Goal: Transaction & Acquisition: Purchase product/service

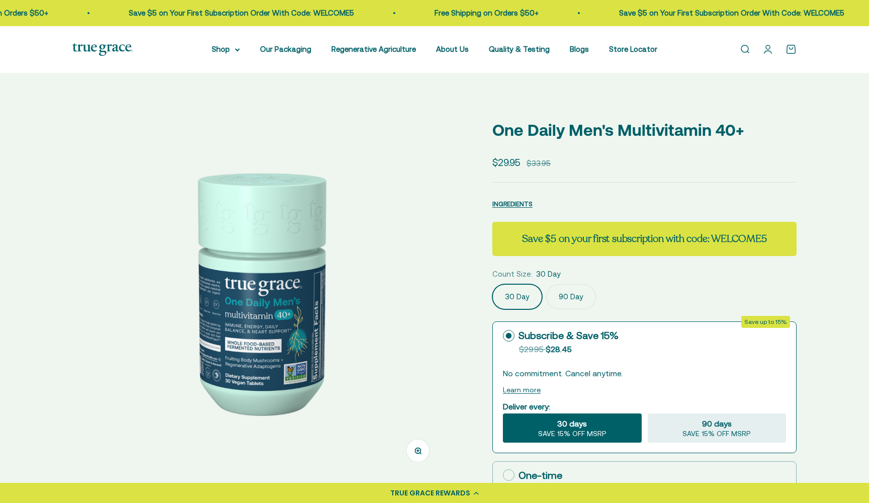
select select "3"
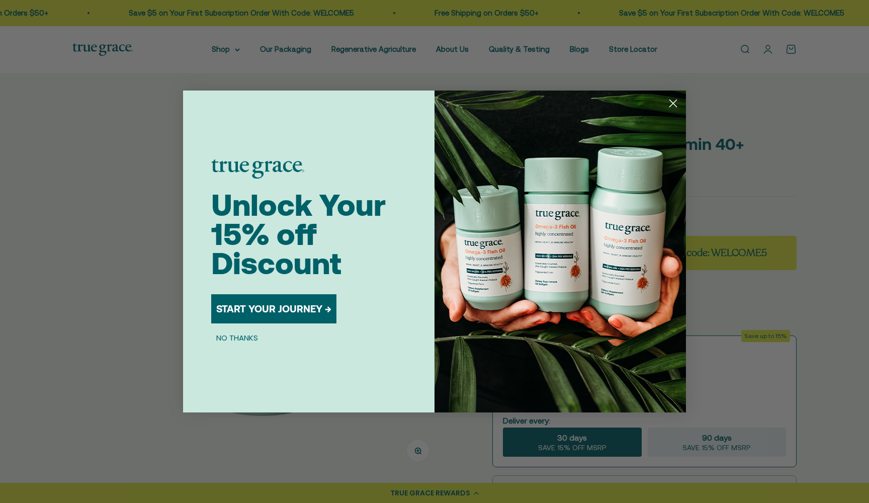
click at [670, 101] on icon "Close dialog" at bounding box center [673, 103] width 7 height 7
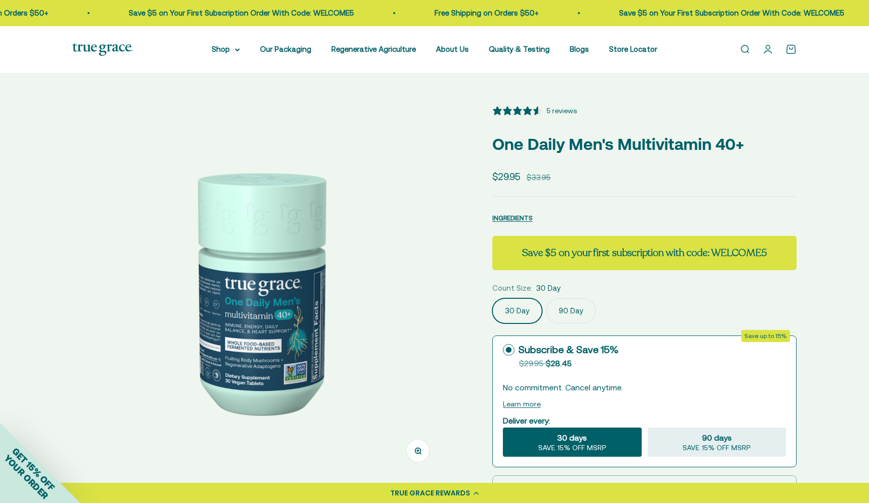
click at [378, 283] on img at bounding box center [258, 291] width 372 height 372
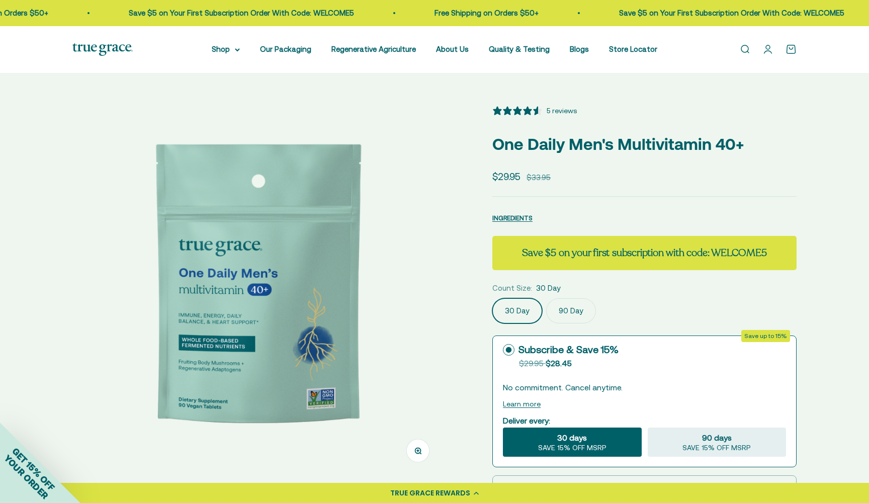
click at [385, 281] on img at bounding box center [258, 291] width 372 height 372
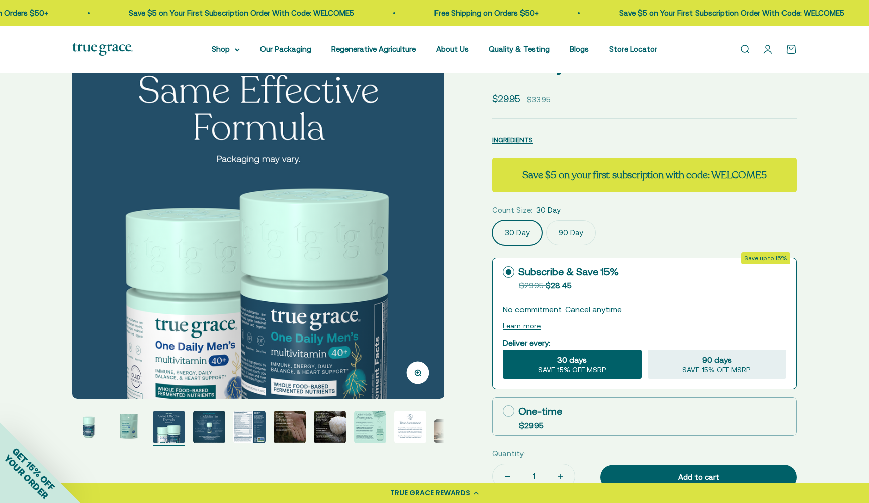
scroll to position [79, 0]
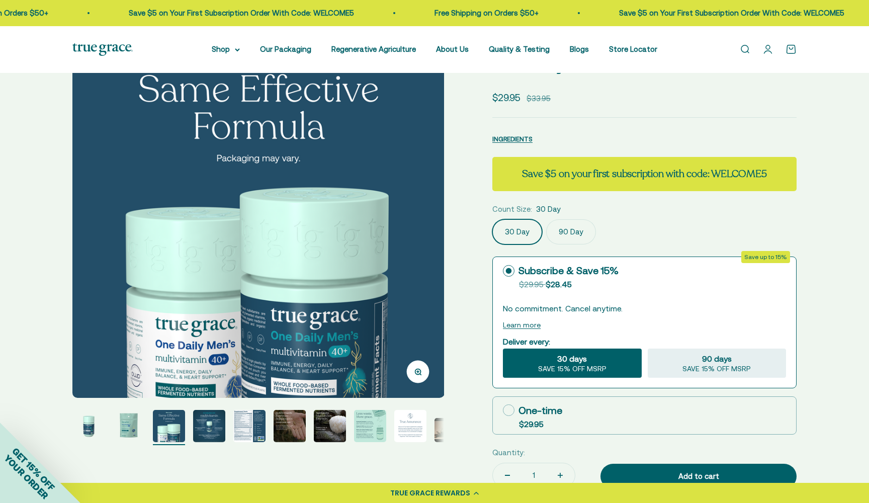
click at [411, 243] on img at bounding box center [258, 212] width 372 height 372
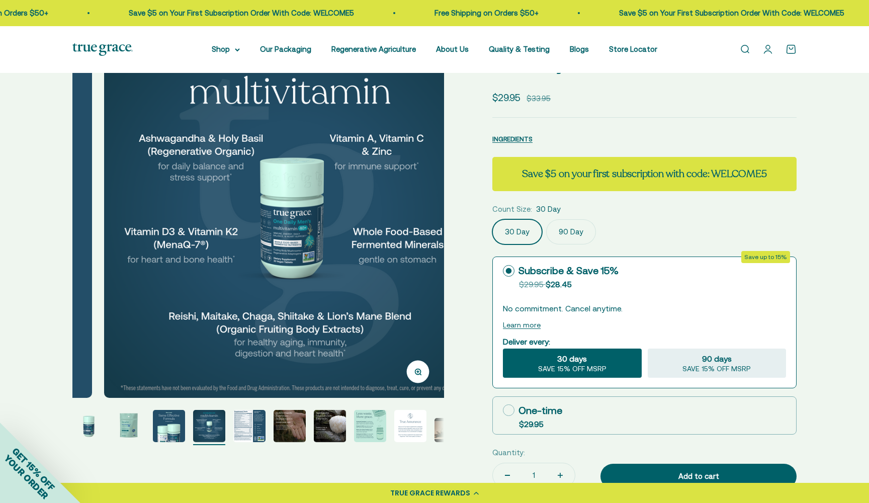
scroll to position [0, 1152]
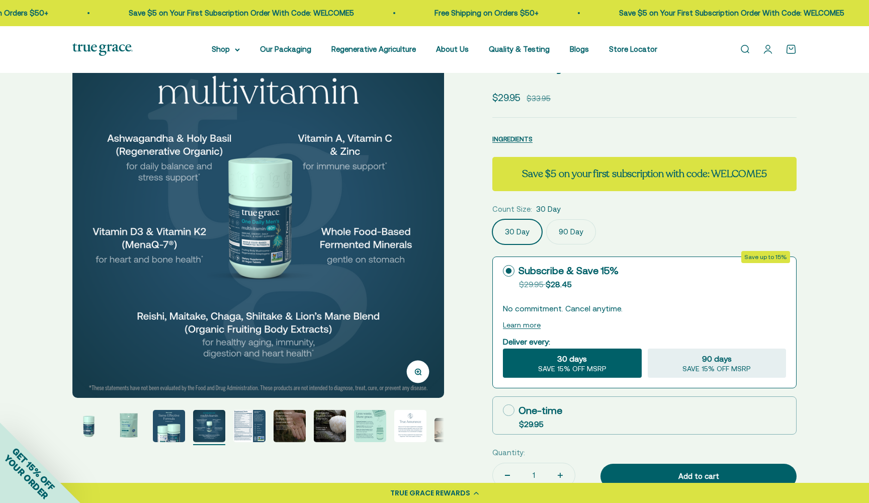
click at [411, 243] on img at bounding box center [258, 212] width 372 height 372
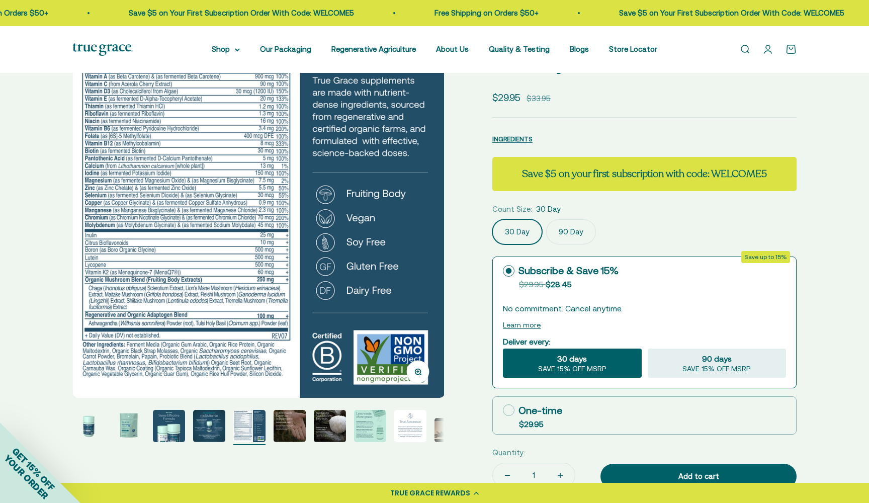
scroll to position [0, 1536]
click at [89, 236] on img at bounding box center [258, 212] width 372 height 372
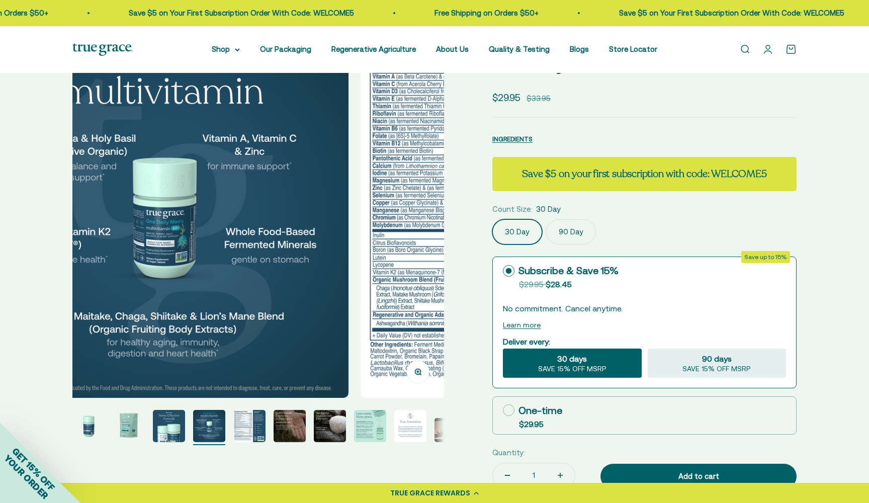
scroll to position [0, 1152]
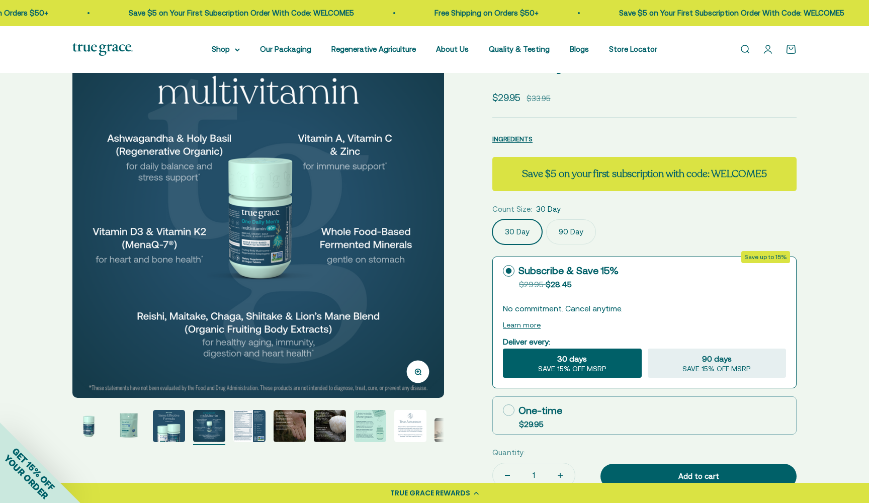
click at [434, 193] on img at bounding box center [258, 212] width 372 height 372
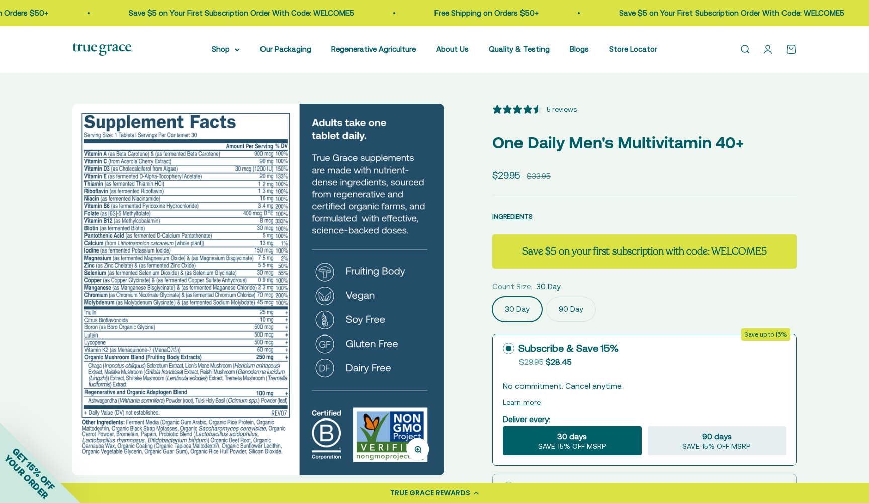
scroll to position [1, 1]
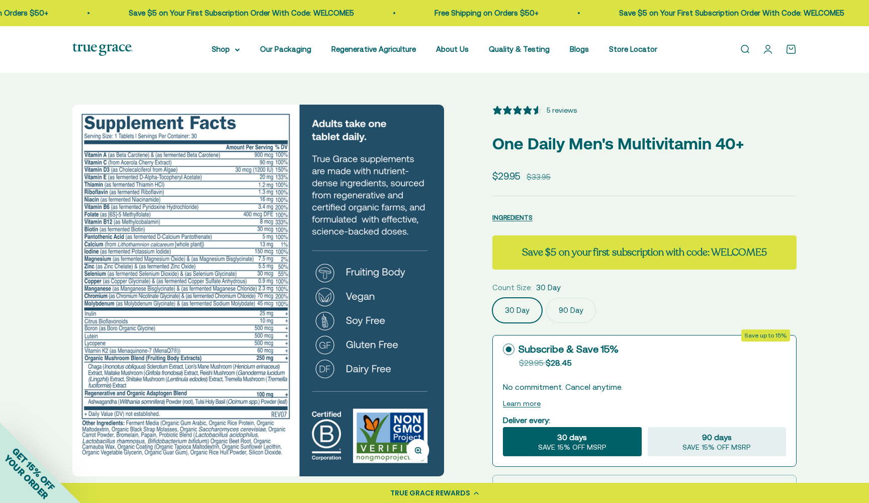
click at [430, 244] on img at bounding box center [258, 291] width 372 height 372
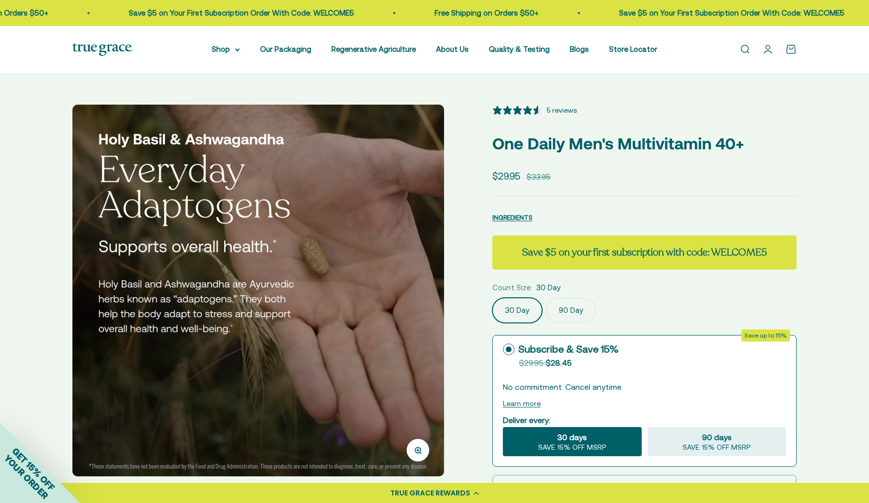
click at [430, 244] on img at bounding box center [258, 291] width 372 height 372
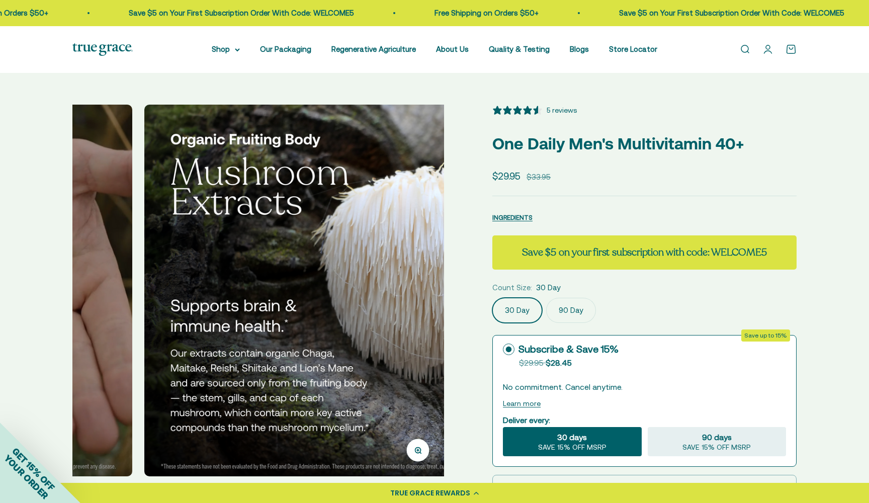
scroll to position [0, 2303]
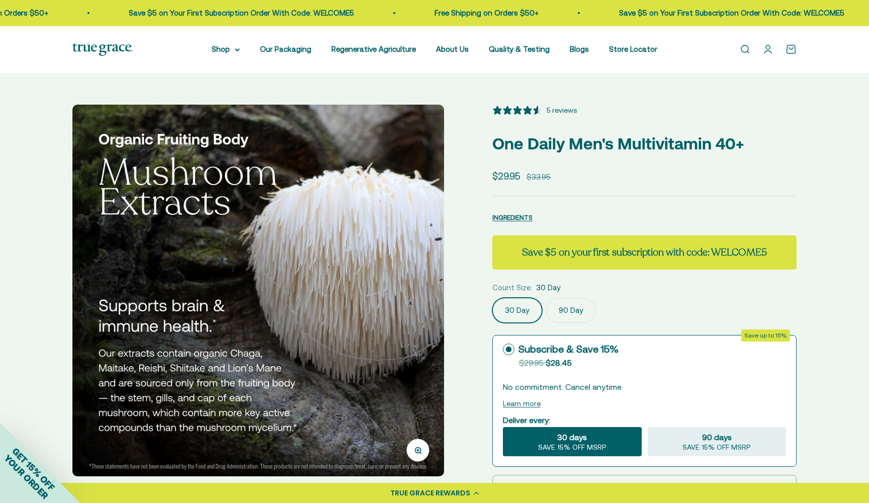
click at [422, 286] on img at bounding box center [258, 291] width 372 height 372
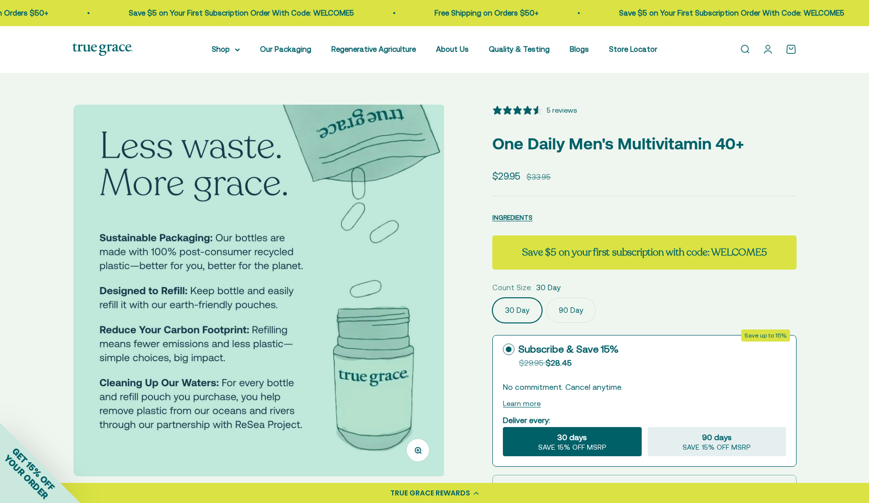
scroll to position [0, 2687]
click at [429, 290] on img at bounding box center [258, 291] width 372 height 372
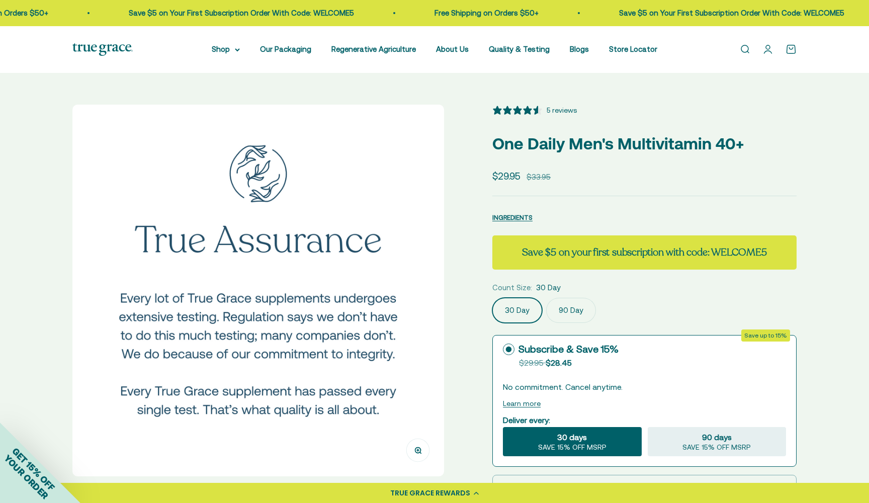
click at [429, 290] on img at bounding box center [258, 291] width 372 height 372
